Goal: Transaction & Acquisition: Purchase product/service

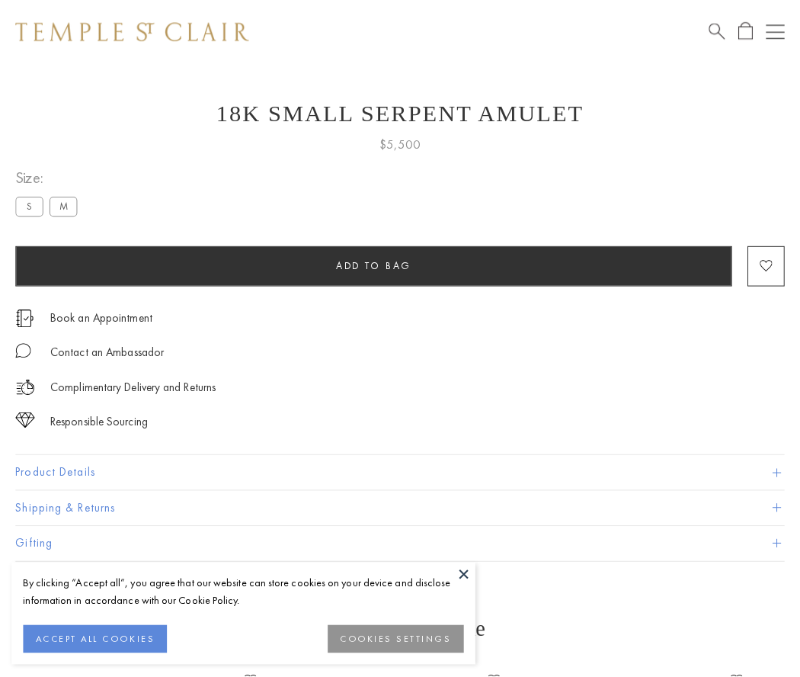
scroll to position [61, 0]
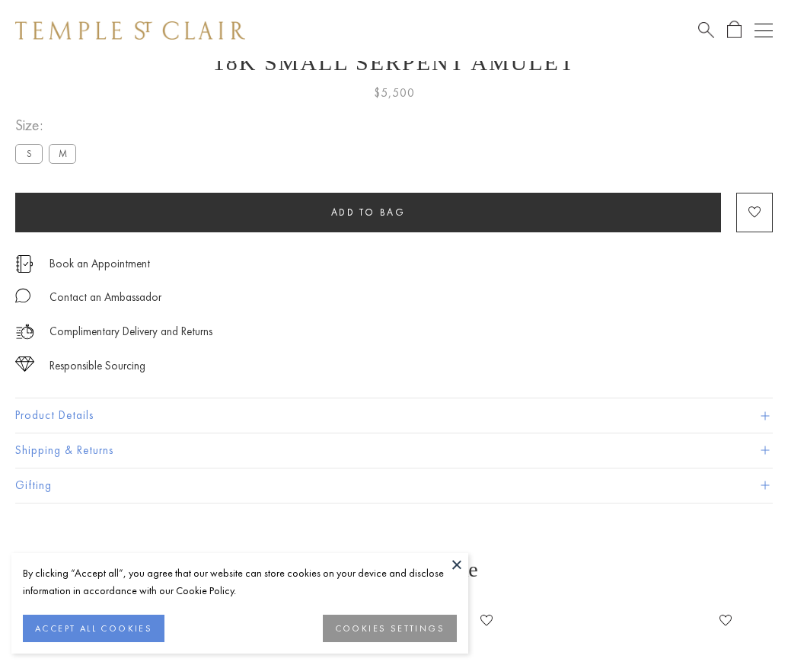
click at [368, 212] on span "Add to bag" at bounding box center [368, 212] width 75 height 13
